Goal: Communication & Community: Answer question/provide support

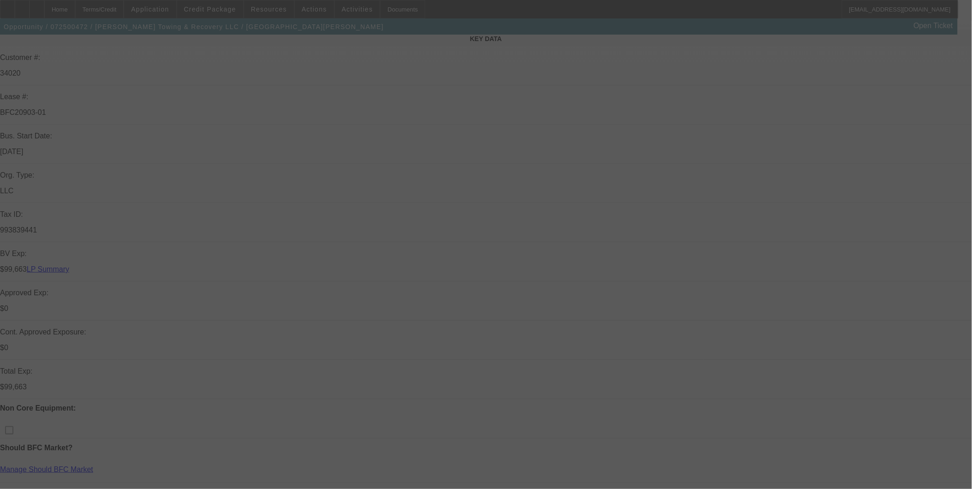
scroll to position [205, 0]
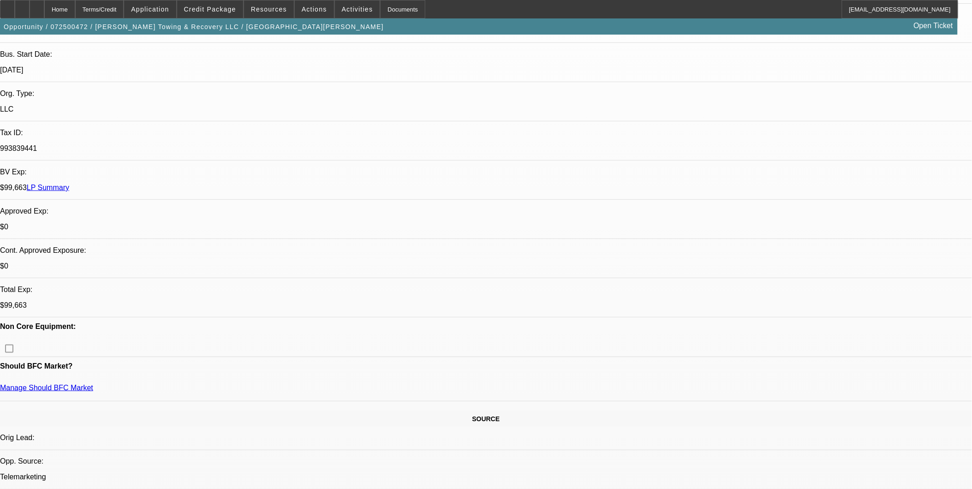
select select "0"
select select "2"
select select "0"
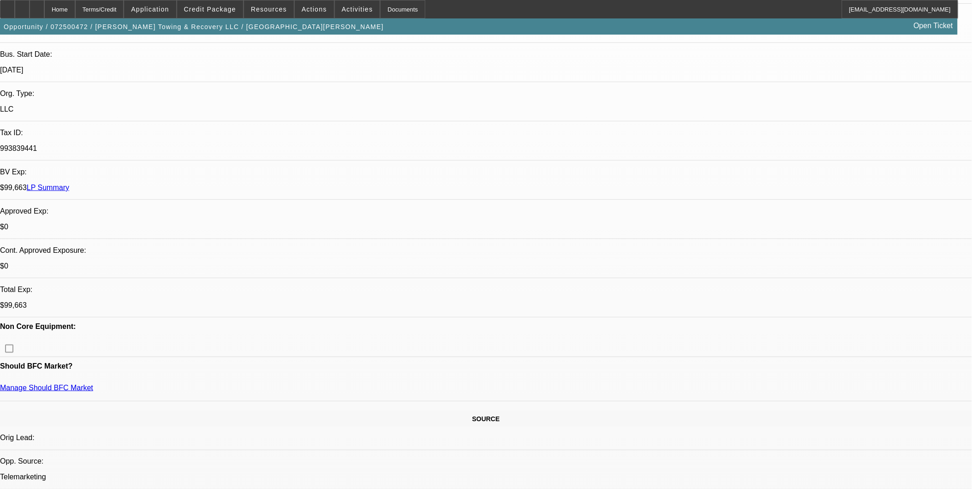
select select "0"
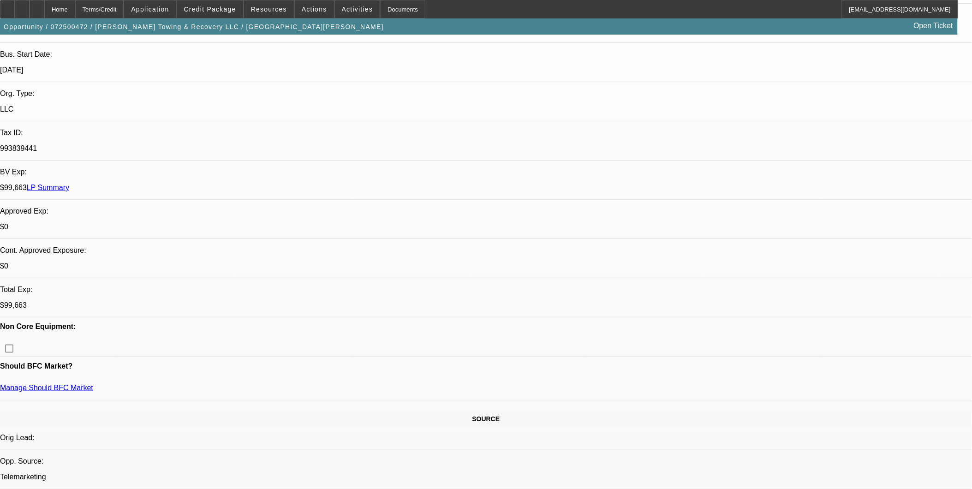
select select "2"
select select "0"
select select "1"
select select "2"
select select "6"
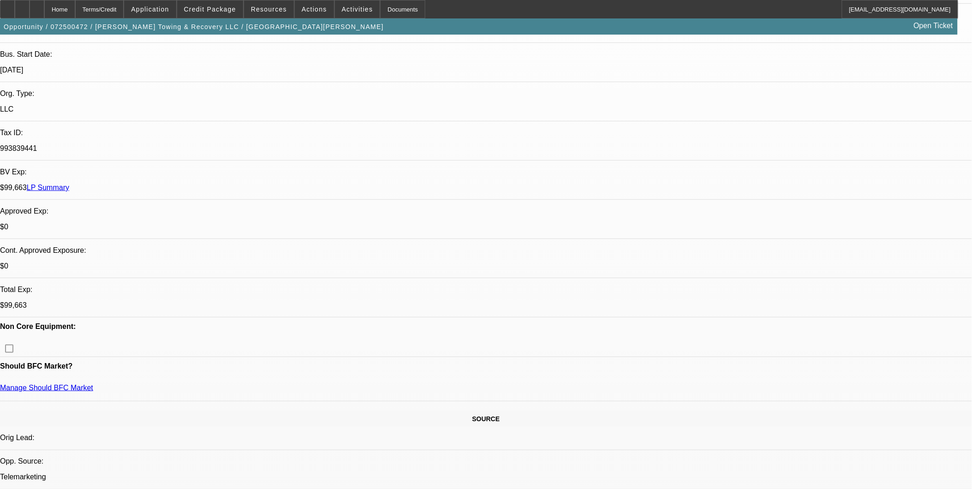
select select "1"
select select "6"
select select "1"
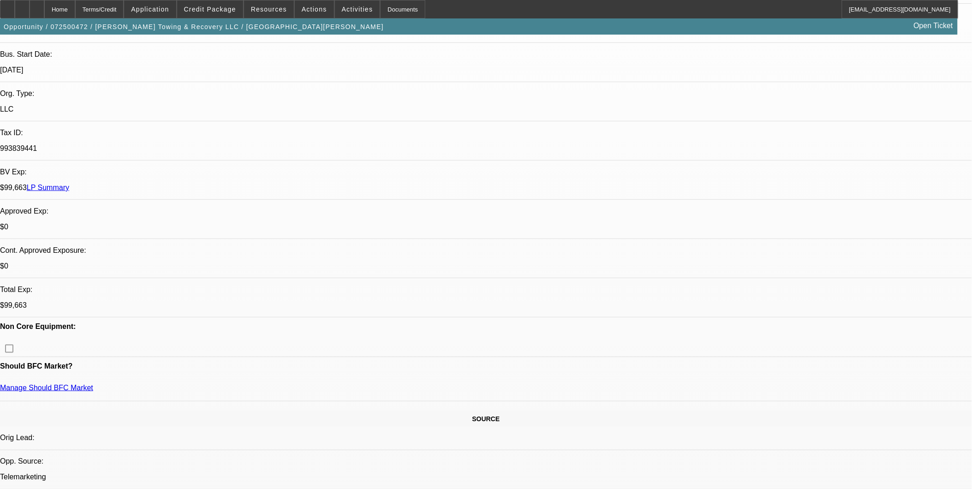
select select "6"
select select "1"
select select "2"
select select "6"
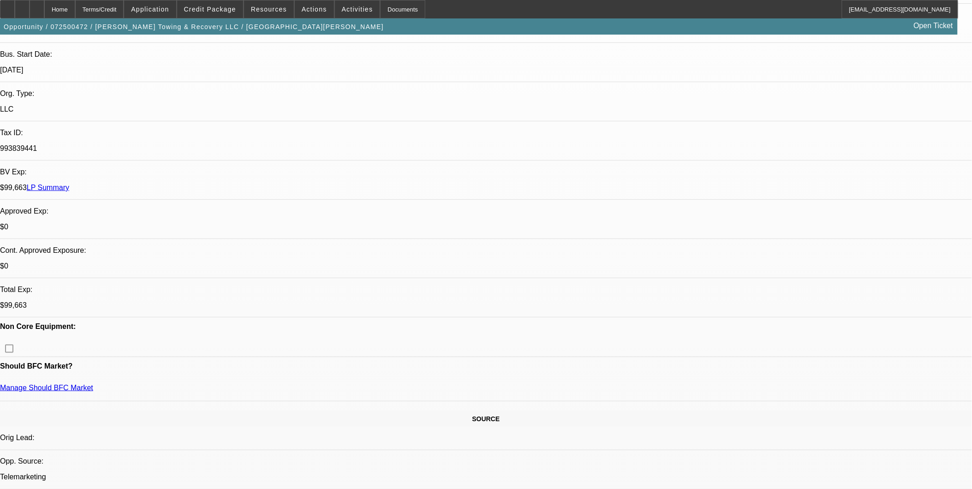
drag, startPoint x: 725, startPoint y: 141, endPoint x: 723, endPoint y: 136, distance: 5.6
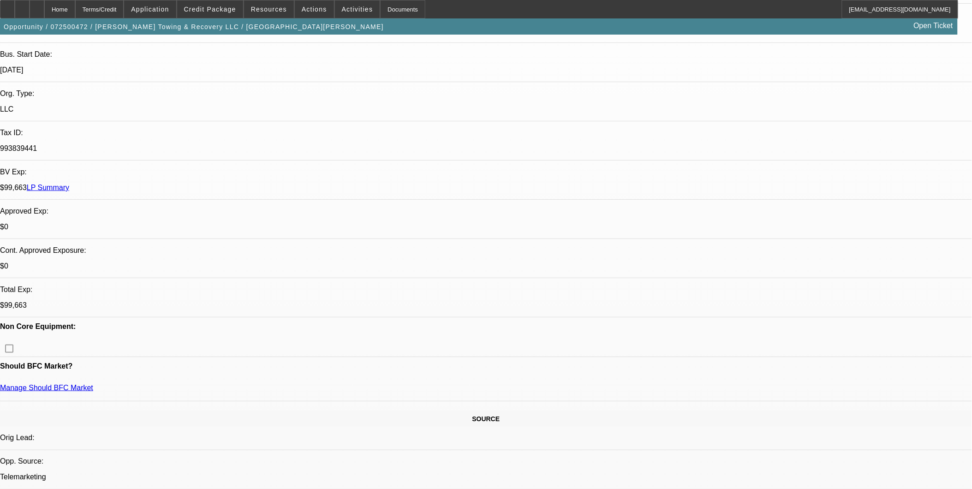
scroll to position [1179, 0]
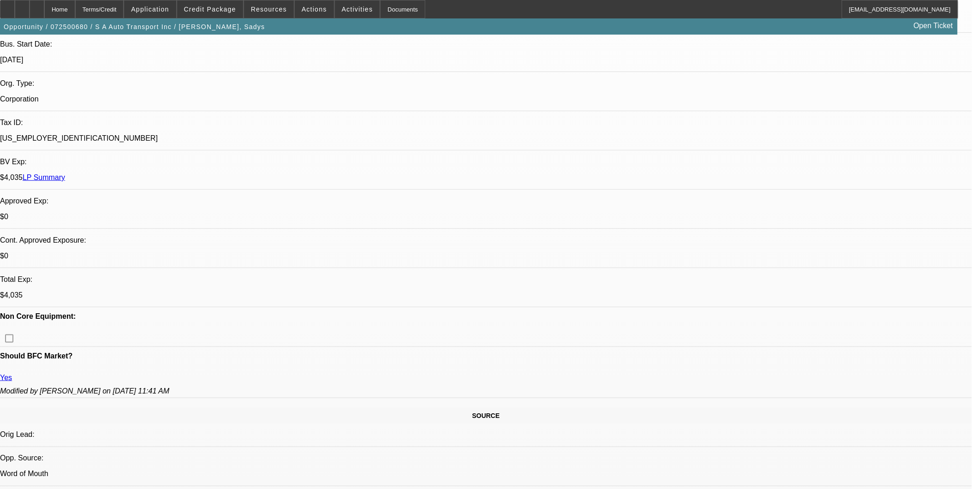
select select "0"
select select "0.1"
select select "0"
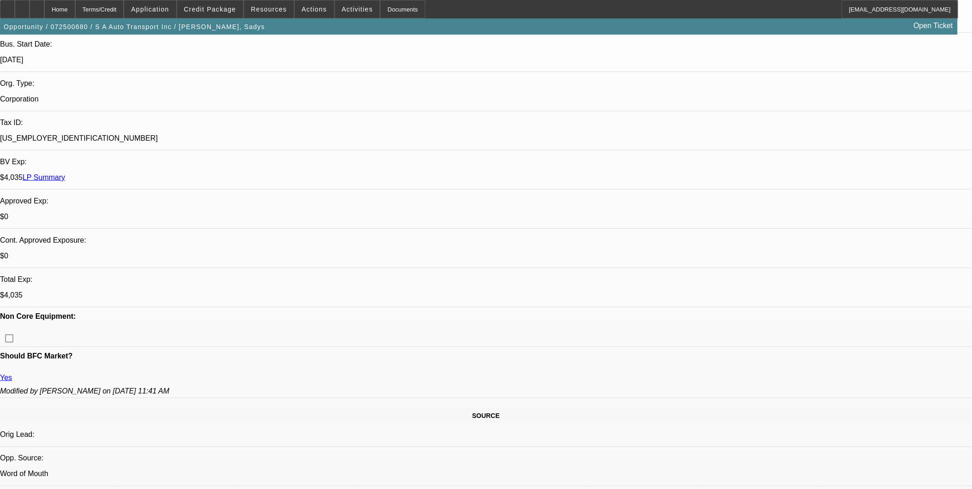
select select "0"
select select "0.1"
select select "0"
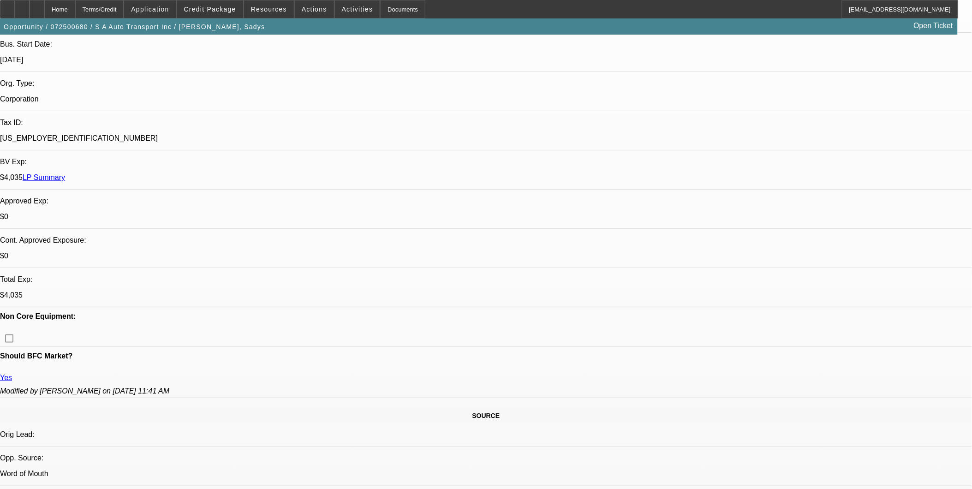
select select "0"
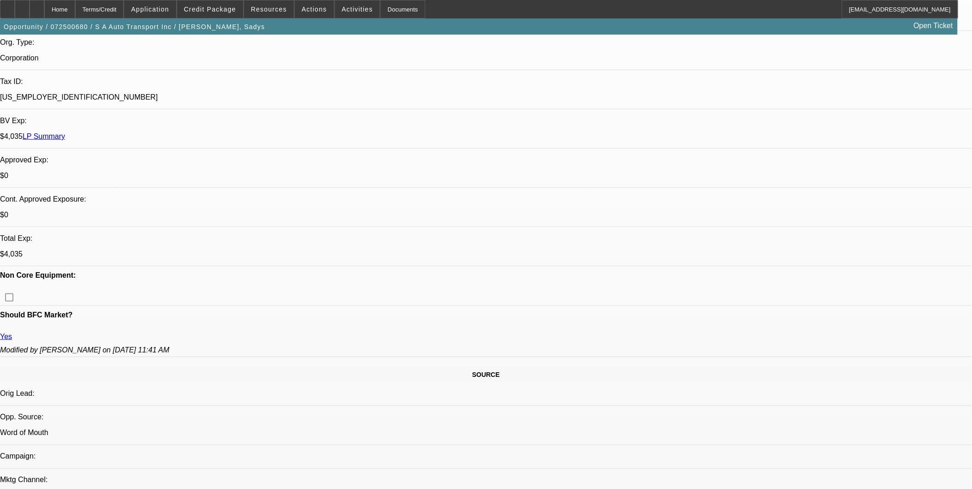
select select "1"
select select "2"
select select "4"
select select "1"
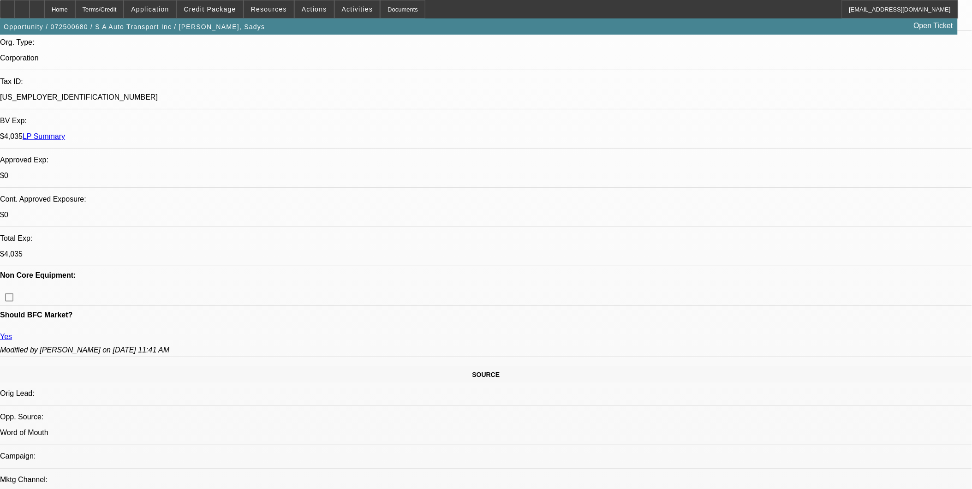
select select "6"
select select "1"
select select "4"
select select "1"
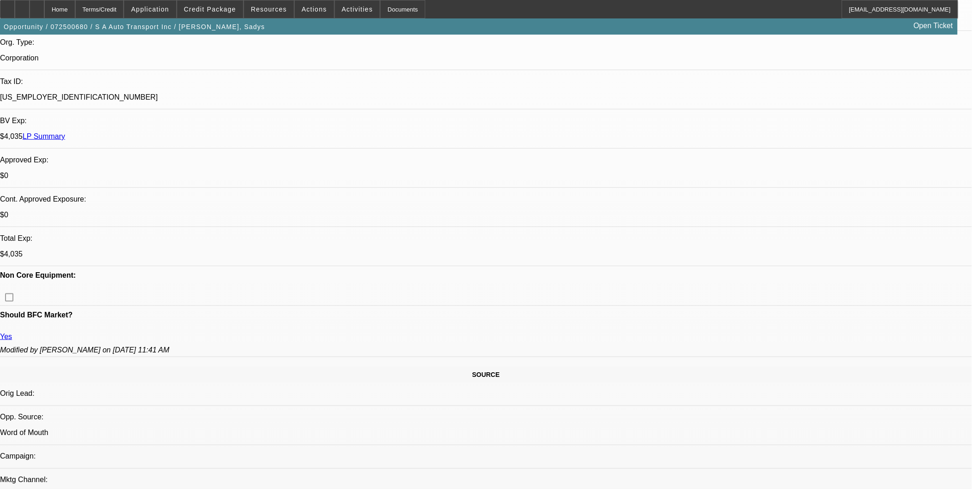
select select "1"
select select "6"
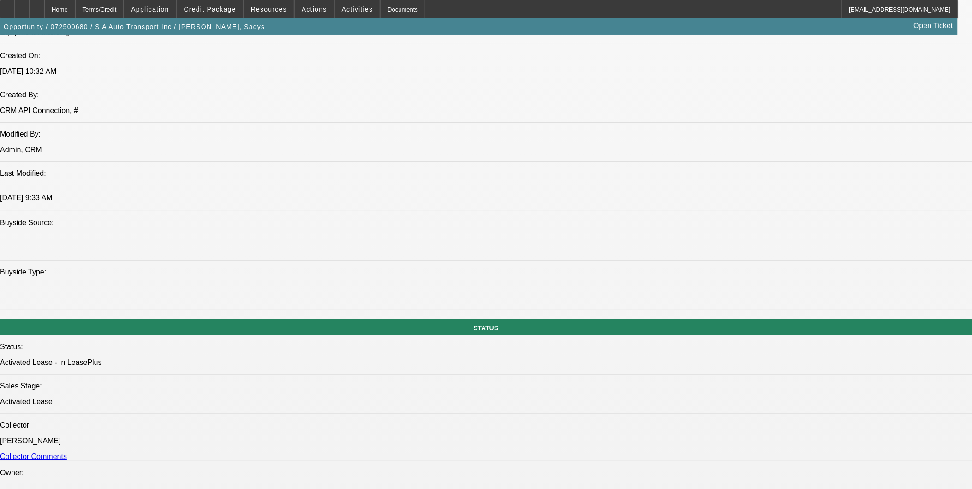
scroll to position [512, 0]
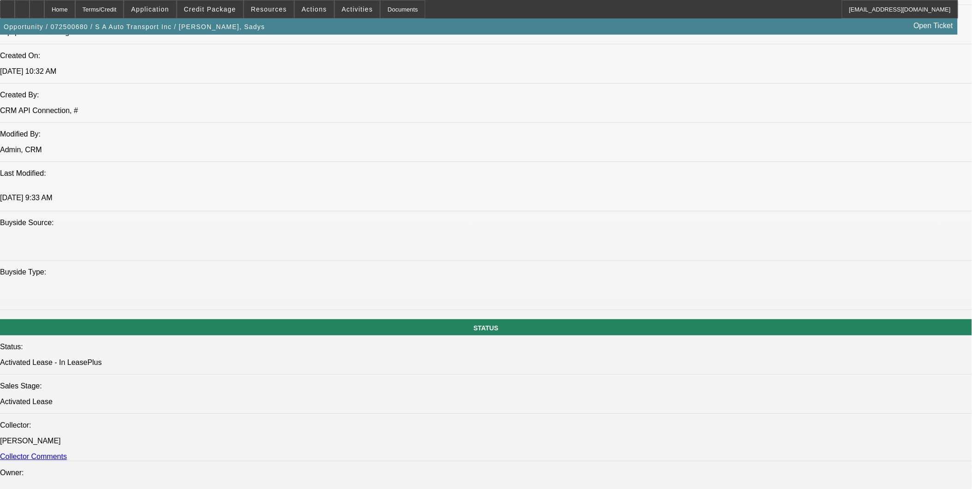
scroll to position [768, 0]
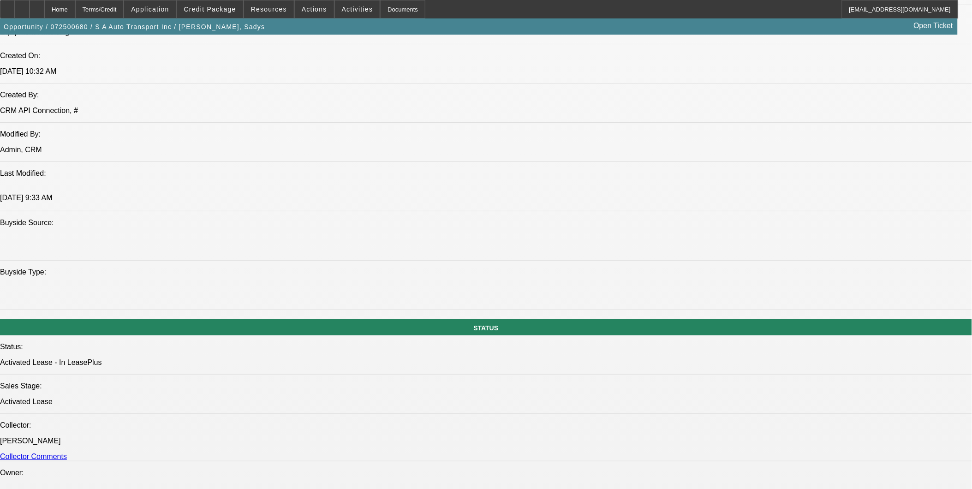
scroll to position [512, 0]
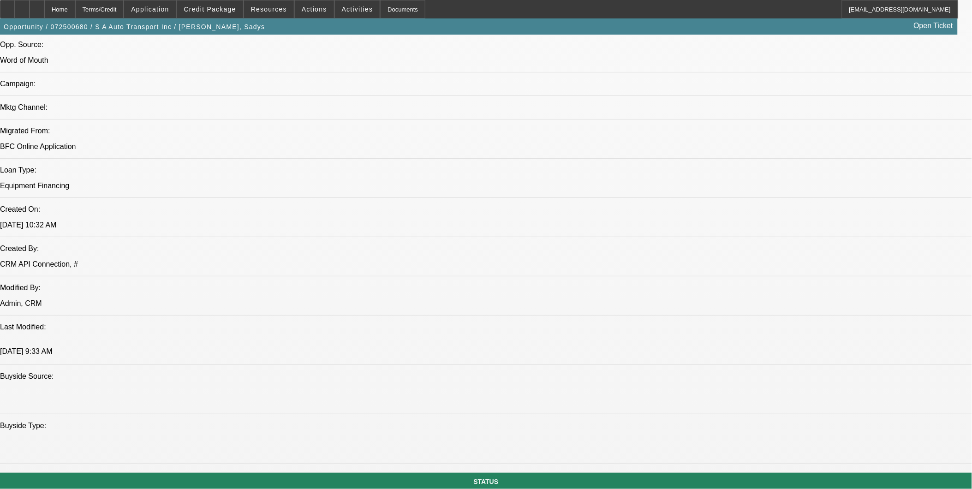
scroll to position [410, 0]
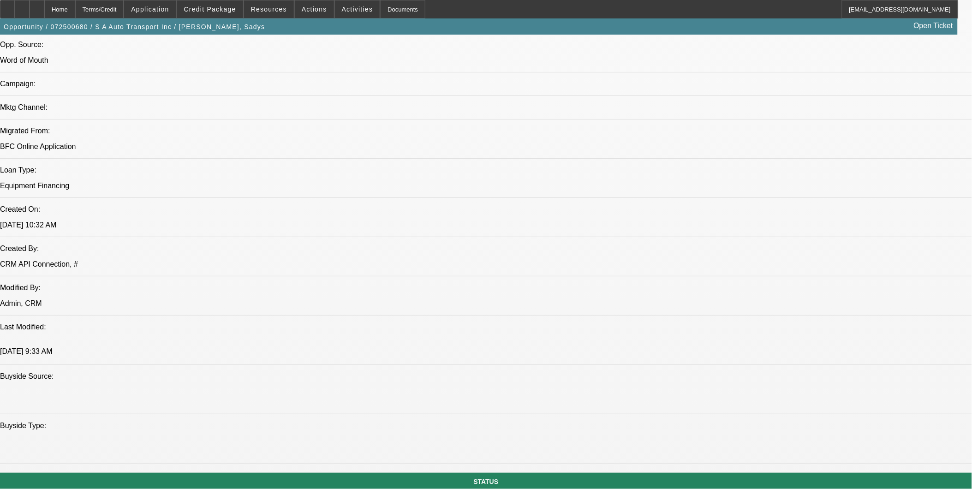
drag, startPoint x: 889, startPoint y: 417, endPoint x: 877, endPoint y: 416, distance: 11.6
drag, startPoint x: 884, startPoint y: 416, endPoint x: 760, endPoint y: 414, distance: 124.6
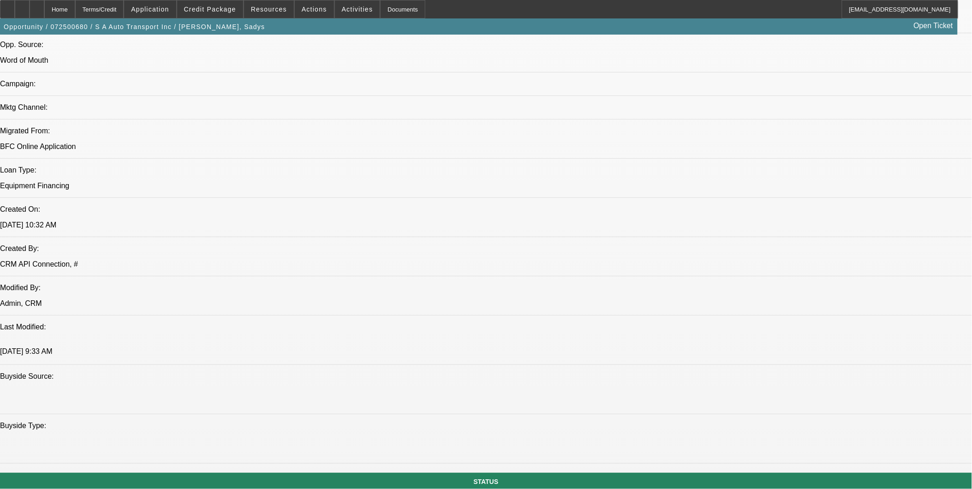
drag, startPoint x: 760, startPoint y: 414, endPoint x: 791, endPoint y: 361, distance: 61.0
drag, startPoint x: 756, startPoint y: 146, endPoint x: 752, endPoint y: 132, distance: 13.9
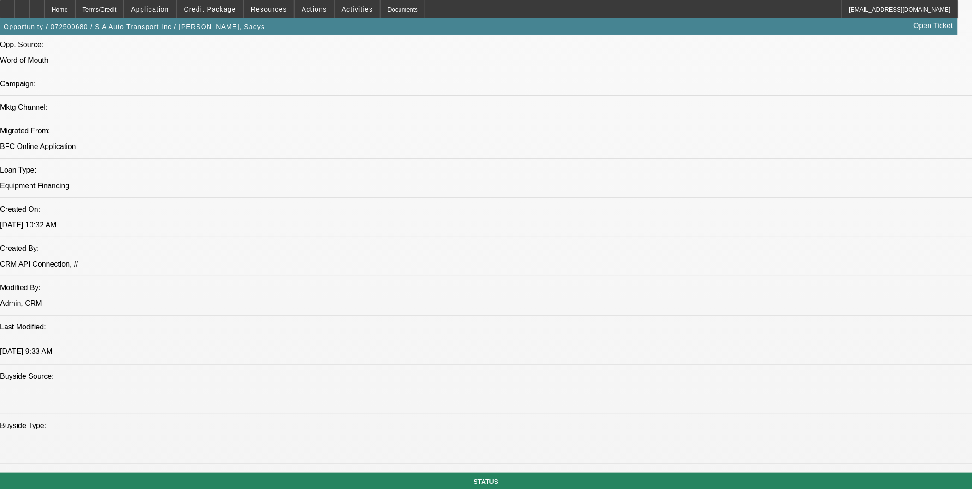
drag, startPoint x: 722, startPoint y: 117, endPoint x: 727, endPoint y: 113, distance: 5.9
